Goal: Navigation & Orientation: Find specific page/section

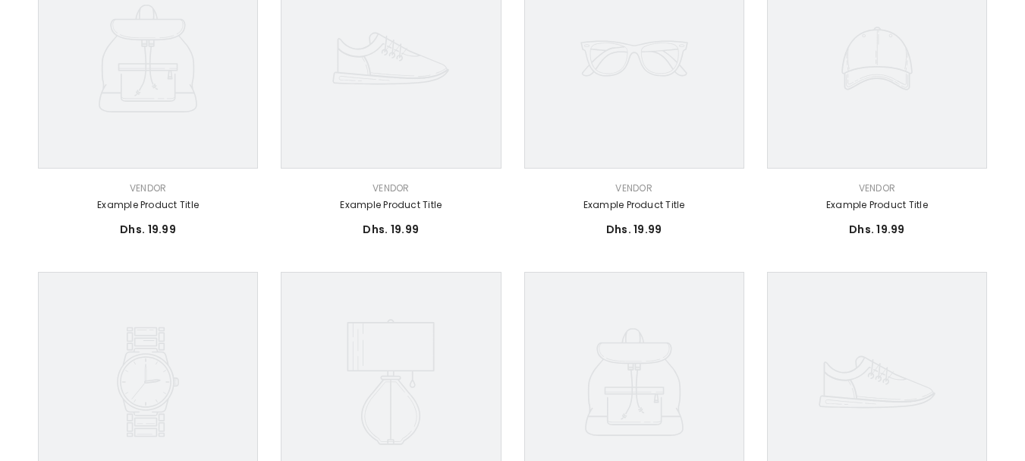
scroll to position [531, 0]
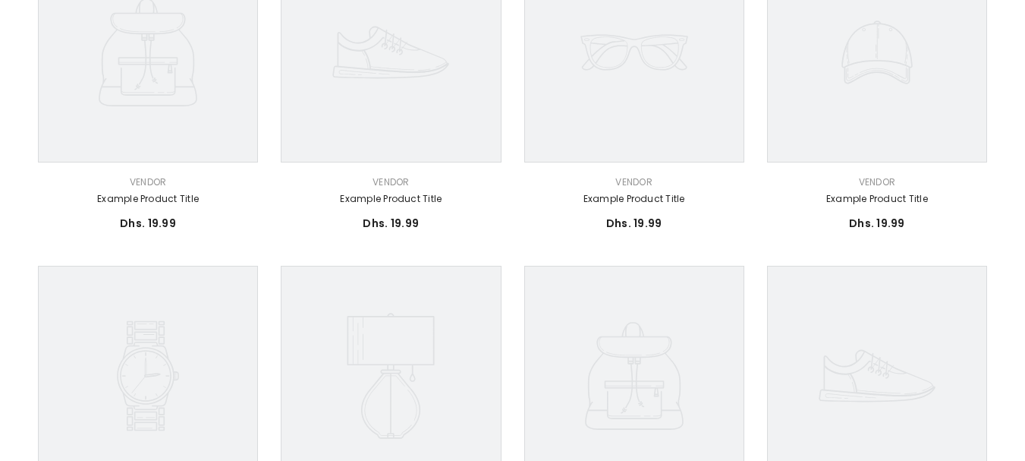
click at [612, 106] on icon at bounding box center [634, 52] width 220 height 220
click at [647, 112] on icon at bounding box center [634, 52] width 220 height 220
click at [642, 200] on link "Example product title" at bounding box center [634, 198] width 220 height 17
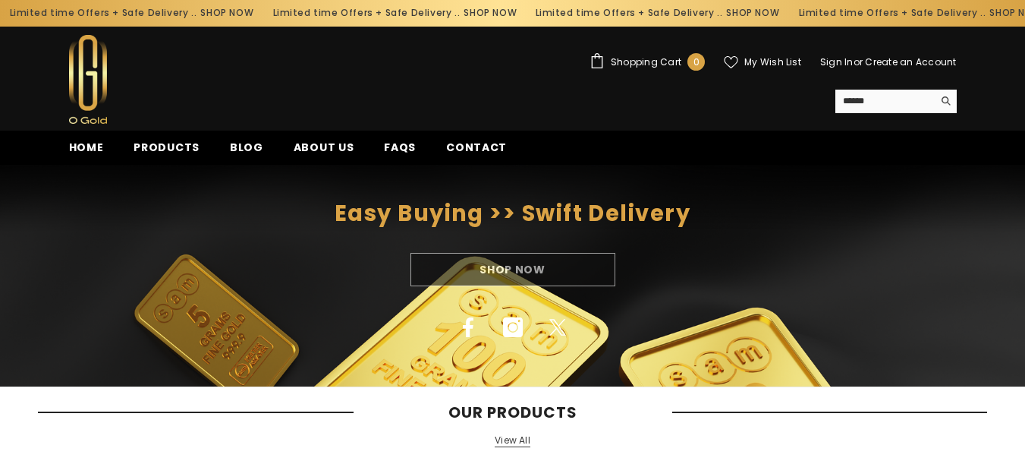
scroll to position [0, 0]
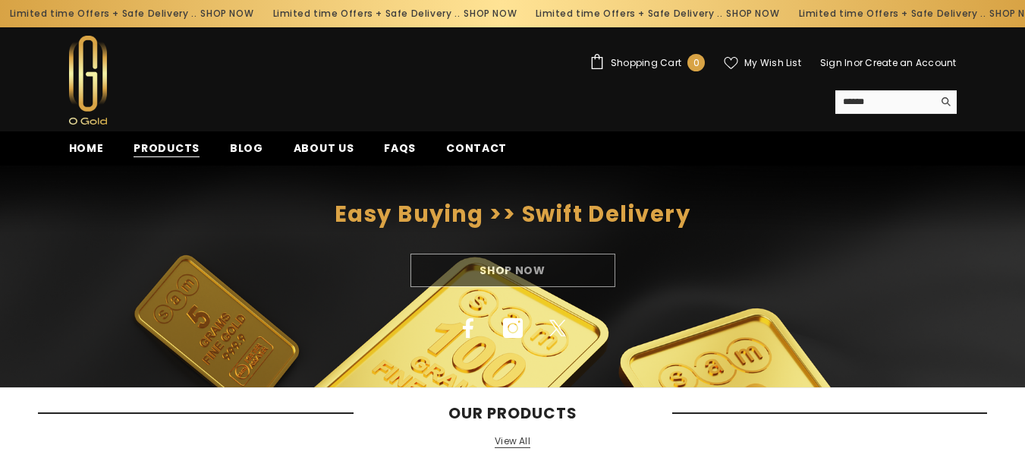
click at [193, 151] on span "Products" at bounding box center [167, 148] width 66 height 16
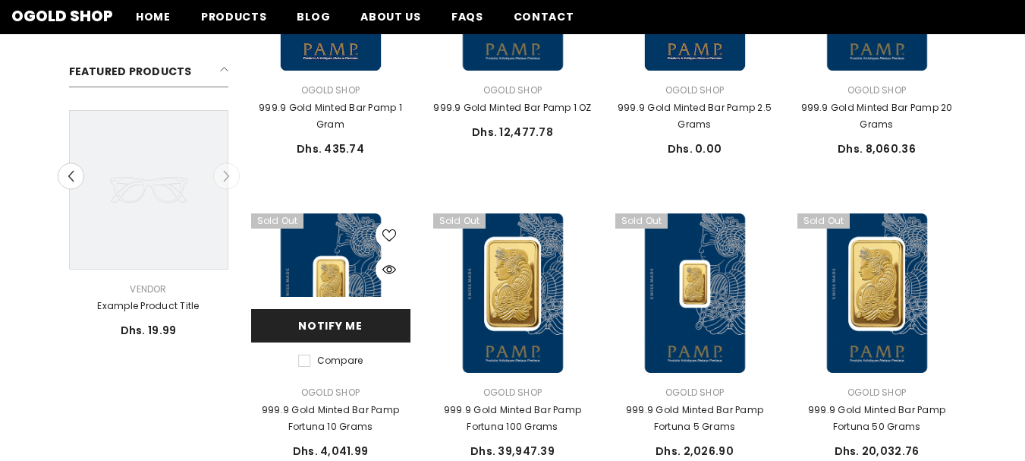
scroll to position [228, 0]
